Goal: Information Seeking & Learning: Compare options

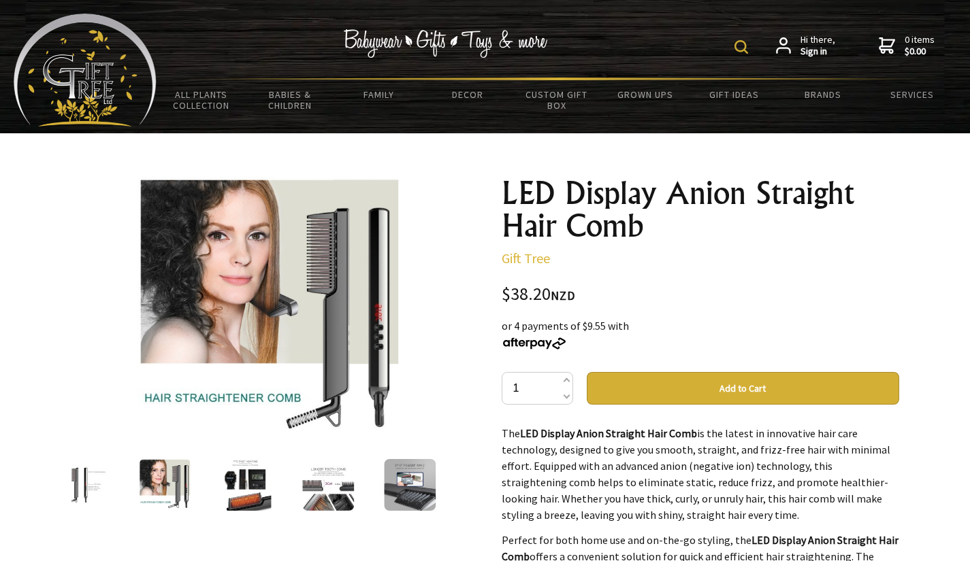
click at [259, 507] on img at bounding box center [246, 485] width 52 height 52
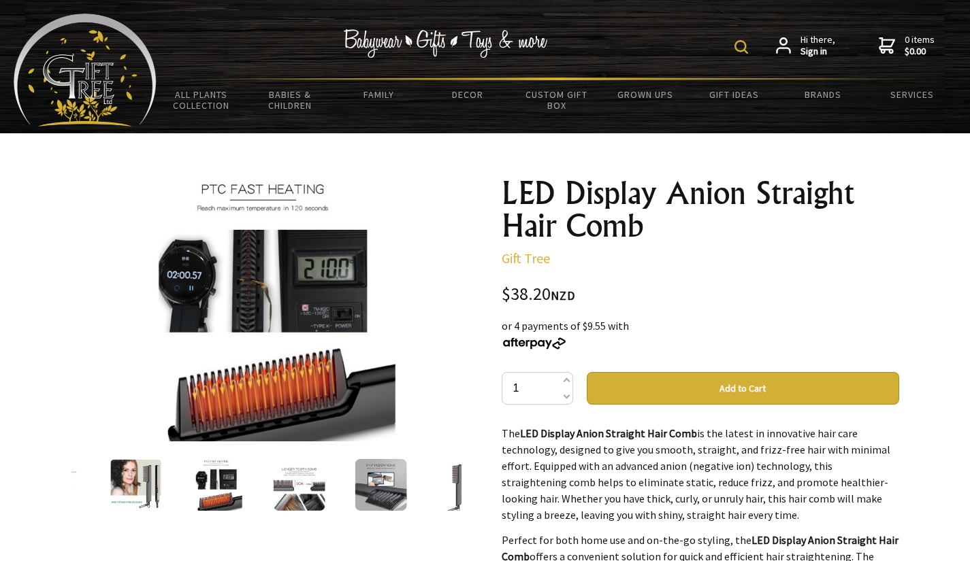
click at [291, 495] on img at bounding box center [299, 485] width 52 height 52
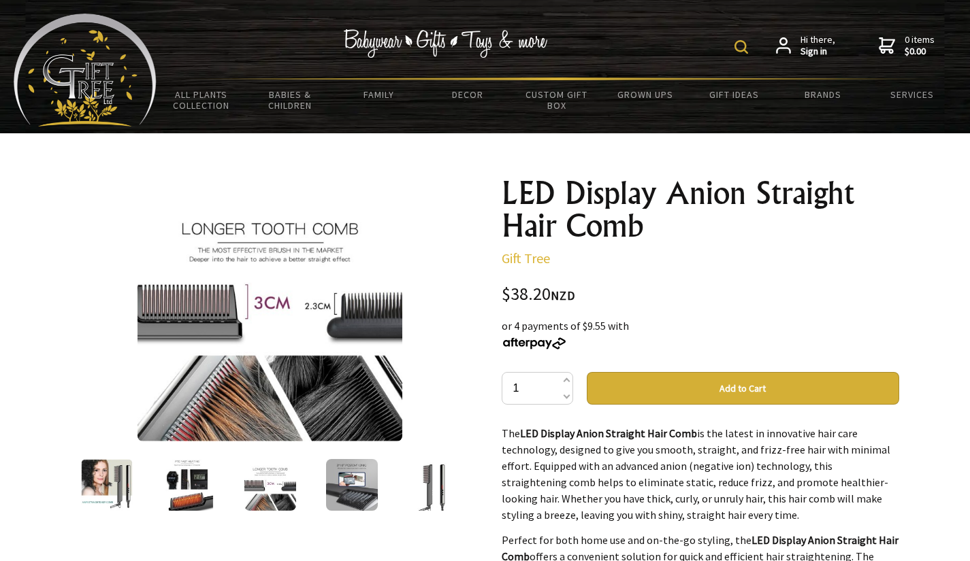
click at [304, 487] on div at bounding box center [270, 485] width 82 height 57
click at [305, 487] on div at bounding box center [270, 485] width 82 height 57
click at [286, 486] on img at bounding box center [270, 485] width 52 height 52
click at [267, 493] on img at bounding box center [270, 485] width 52 height 52
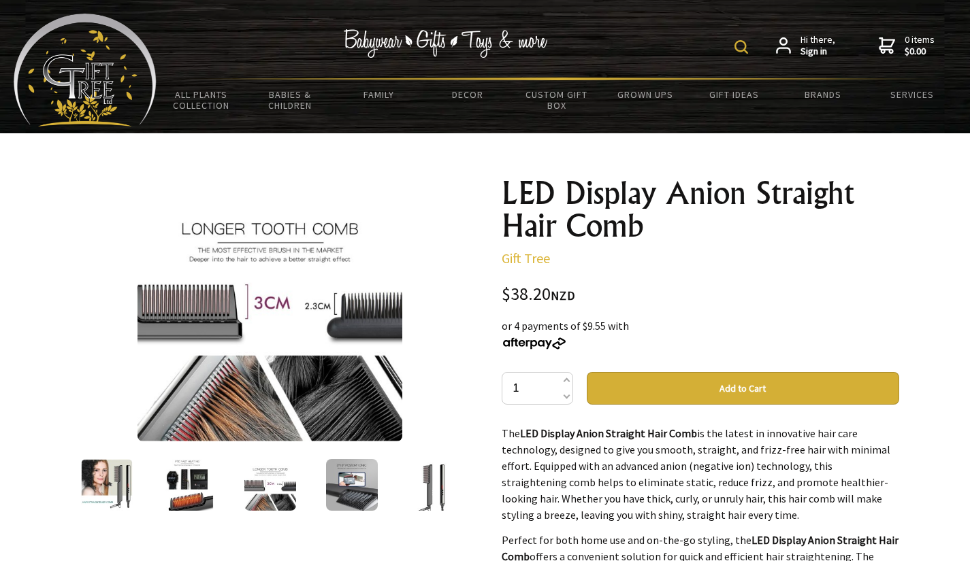
click at [359, 463] on img at bounding box center [352, 485] width 52 height 52
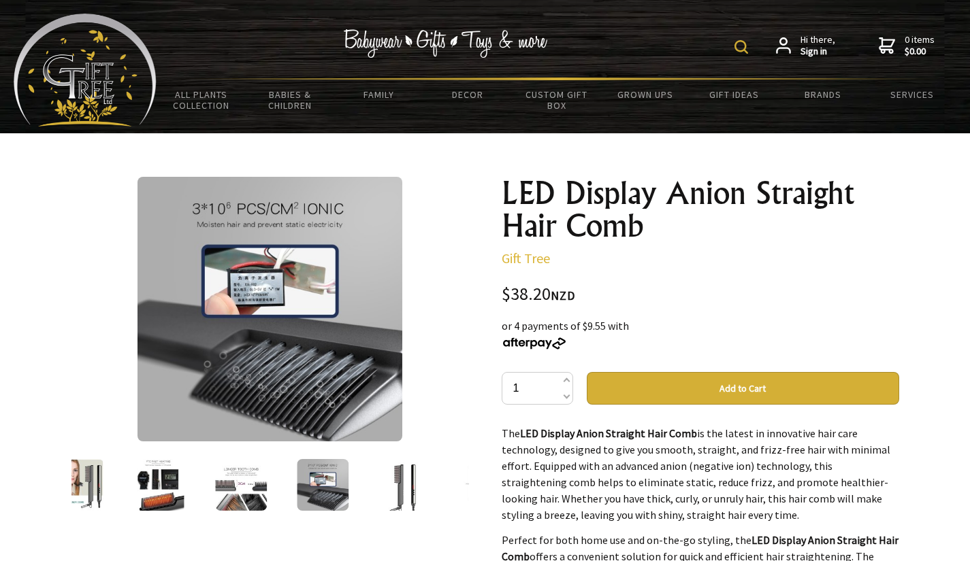
click at [278, 281] on img at bounding box center [269, 309] width 265 height 265
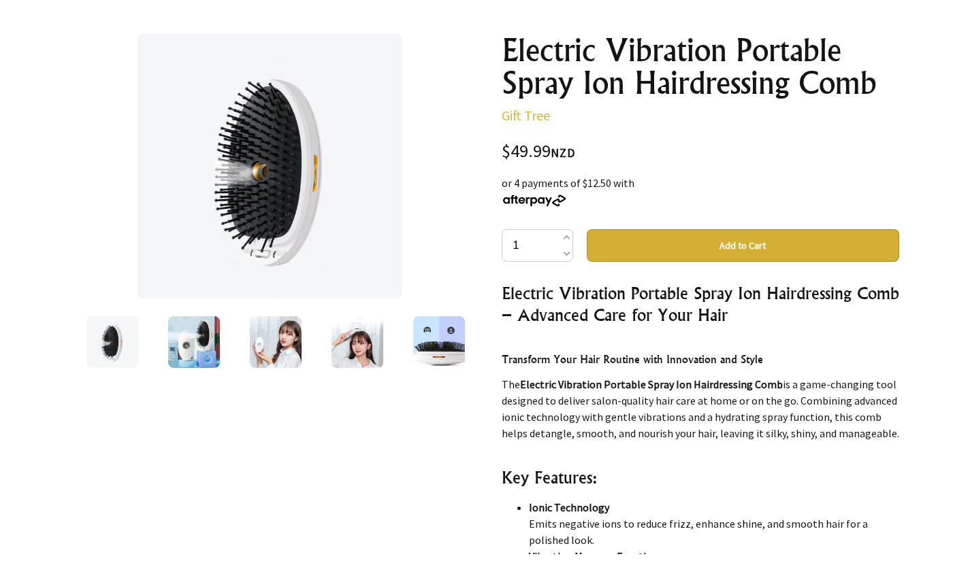
scroll to position [144, 0]
click at [179, 334] on img at bounding box center [194, 342] width 52 height 52
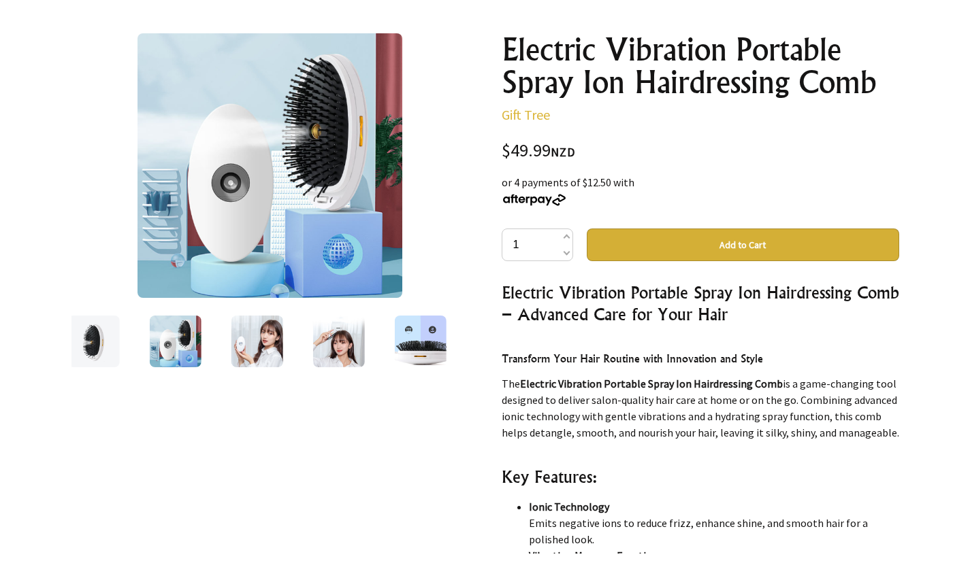
click at [242, 327] on img at bounding box center [257, 342] width 52 height 52
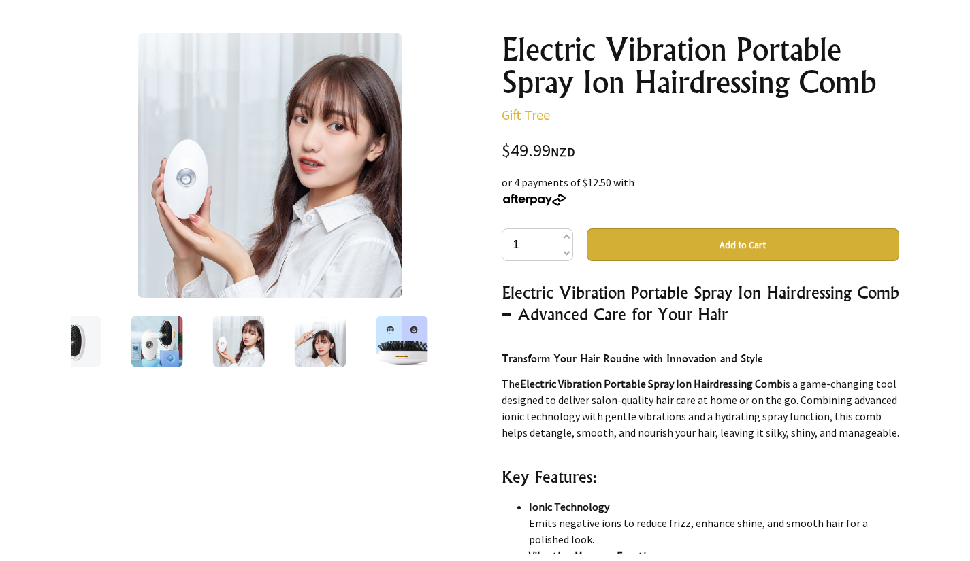
click at [258, 333] on img at bounding box center [238, 342] width 52 height 52
click at [264, 338] on div at bounding box center [238, 341] width 82 height 57
click at [323, 331] on img at bounding box center [320, 342] width 52 height 52
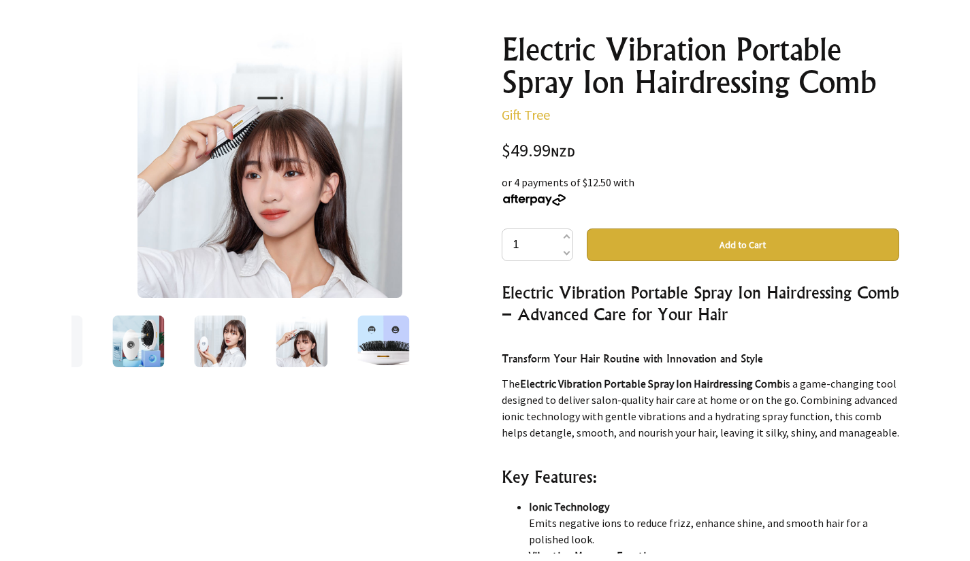
click at [359, 336] on img at bounding box center [383, 342] width 52 height 52
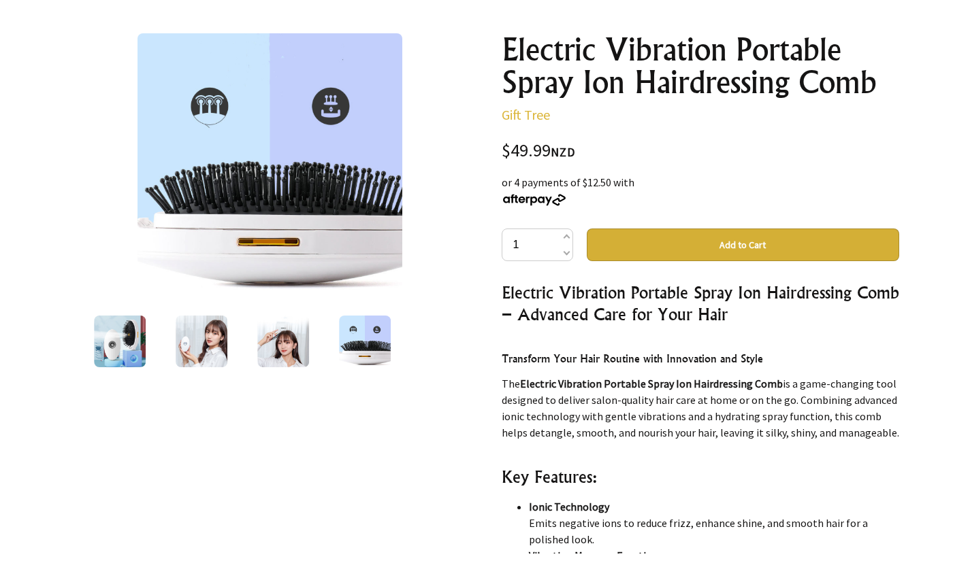
click at [378, 328] on img at bounding box center [365, 342] width 52 height 52
